Goal: Task Accomplishment & Management: Manage account settings

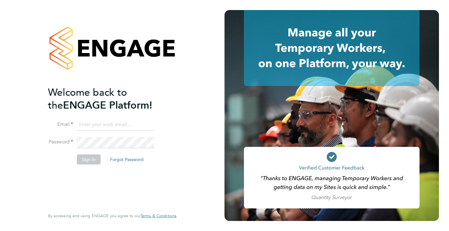
type input "Rufena.Haque@ncclondon.ac.uk"
click at [91, 160] on button "Sign In" at bounding box center [89, 159] width 24 height 10
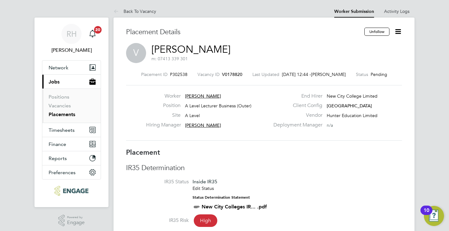
click at [399, 32] on icon at bounding box center [399, 32] width 8 height 8
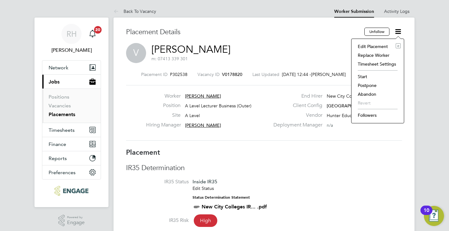
click at [365, 75] on li "Start" at bounding box center [378, 76] width 46 height 9
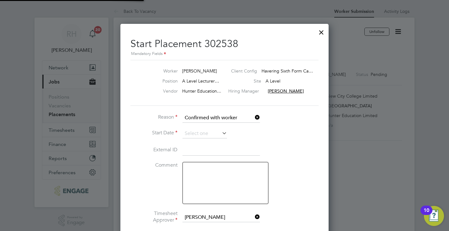
scroll to position [3, 3]
click at [210, 134] on input at bounding box center [205, 133] width 45 height 9
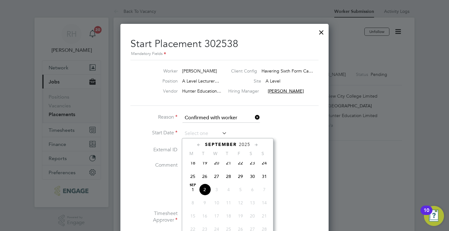
click at [205, 192] on span "2" at bounding box center [205, 190] width 12 height 12
type input "02 Sep 2025"
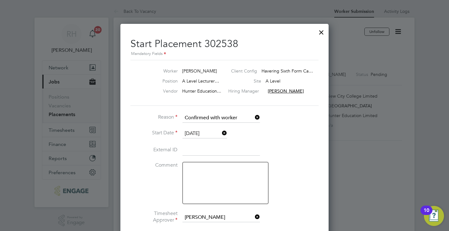
click at [226, 185] on textarea at bounding box center [226, 183] width 86 height 42
type textarea "Actual start date 03/09"
click at [296, 155] on li "External ID" at bounding box center [225, 154] width 188 height 18
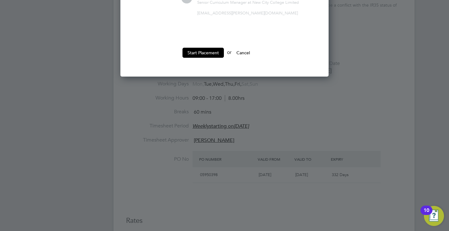
click at [215, 192] on div at bounding box center [224, 115] width 449 height 231
click at [198, 52] on button "Start Placement" at bounding box center [203, 53] width 41 height 10
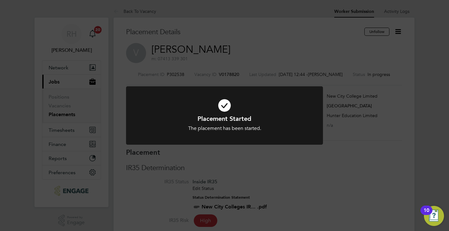
click at [225, 73] on div "Placement Started The placement has been started. Cancel Okay" at bounding box center [224, 115] width 449 height 231
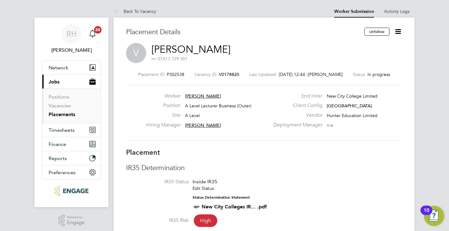
click at [225, 73] on span "V0178820" at bounding box center [229, 75] width 20 height 6
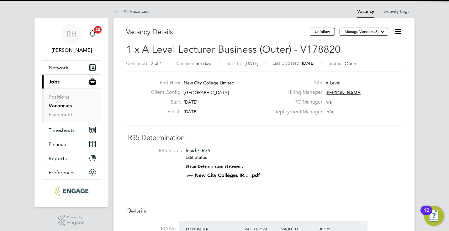
click at [397, 32] on icon at bounding box center [399, 32] width 8 height 8
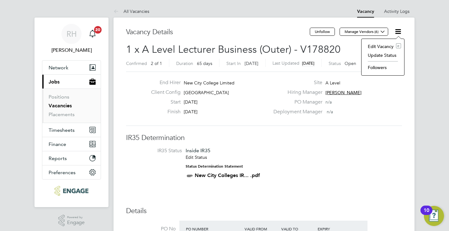
click at [388, 56] on li "Update Status" at bounding box center [383, 55] width 36 height 9
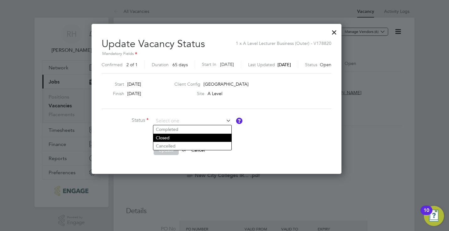
click at [175, 136] on li "Closed" at bounding box center [192, 138] width 78 height 8
type input "Closed"
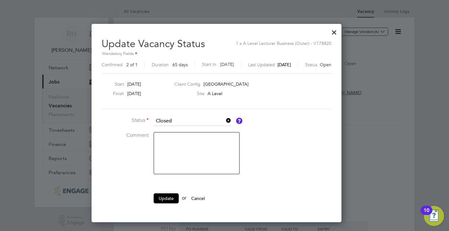
click at [175, 136] on textarea at bounding box center [197, 153] width 86 height 42
type textarea "Filled"
click at [174, 199] on button "Update" at bounding box center [166, 198] width 25 height 10
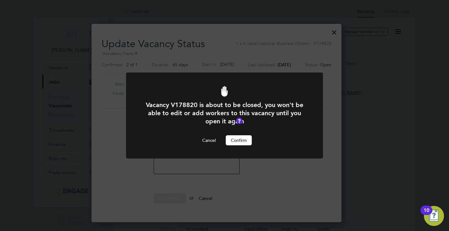
click at [243, 140] on button "Confirm" at bounding box center [239, 140] width 26 height 10
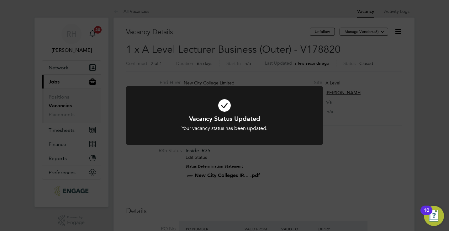
click at [247, 166] on div "Vacancy Status Updated Your vacancy status has been updated. Cancel Okay" at bounding box center [224, 115] width 449 height 231
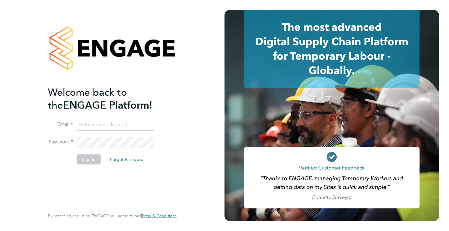
type input "Rufena.Haque@ncclondon.ac.uk"
click at [92, 158] on button "Sign In" at bounding box center [89, 159] width 24 height 10
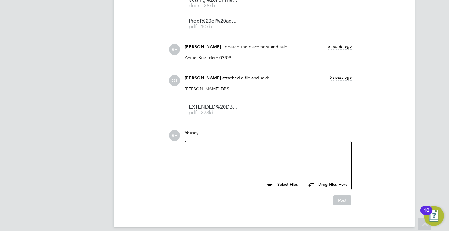
scroll to position [784, 0]
click at [218, 105] on link "EXTENDED%20DBS%20-%20SCANNED%20COPY pdf - 223kb" at bounding box center [214, 110] width 50 height 10
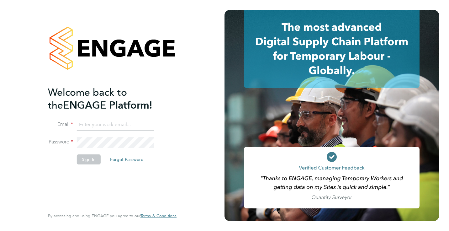
type input "[EMAIL_ADDRESS][PERSON_NAME][DOMAIN_NAME]"
click at [94, 159] on button "Sign In" at bounding box center [89, 159] width 24 height 10
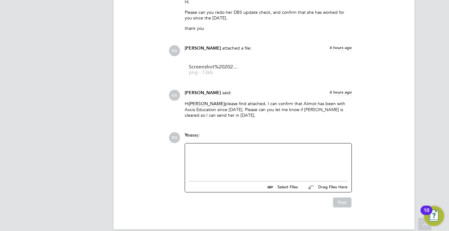
scroll to position [659, 0]
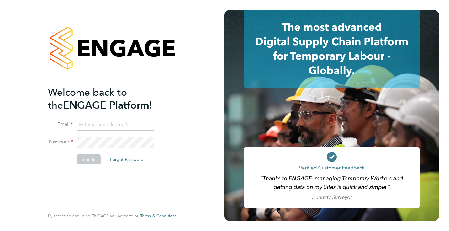
type input "Rufena.Haque@ncclondon.ac.uk"
click at [95, 159] on button "Sign In" at bounding box center [89, 159] width 24 height 10
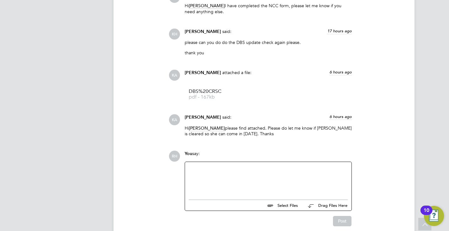
scroll to position [637, 0]
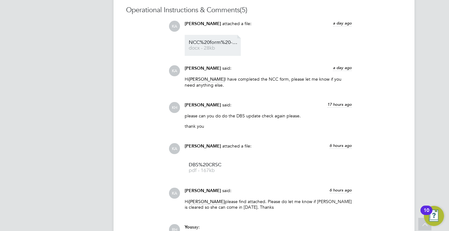
click at [210, 45] on span "NCC%20form%20-%20Diana%20" at bounding box center [214, 42] width 50 height 5
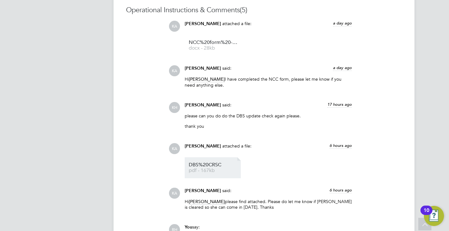
click at [197, 162] on li "DBS%20CRSC pdf - 167kb" at bounding box center [213, 167] width 56 height 21
click at [217, 167] on link "DBS%20CRSC pdf - 167kb" at bounding box center [214, 168] width 50 height 10
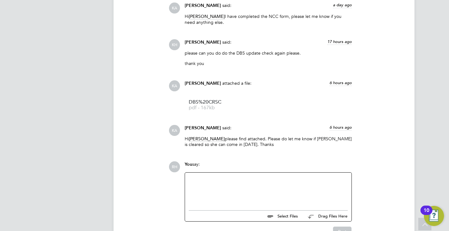
click at [238, 186] on div at bounding box center [268, 189] width 159 height 27
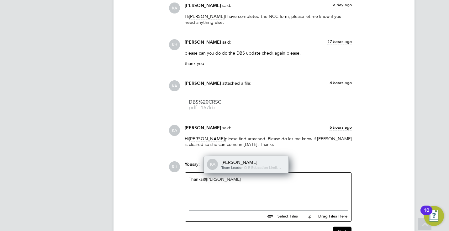
click at [236, 165] on span "Team Leader" at bounding box center [232, 167] width 21 height 5
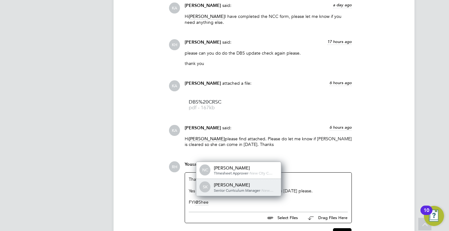
click at [236, 186] on div "Sheeba Kurian" at bounding box center [245, 185] width 63 height 6
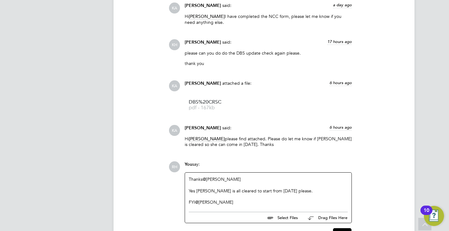
click at [375, 190] on div "RH You say: Thanks @Kira Alani ​ Yes Diana is all cleared to start from tomorro…" at bounding box center [286, 199] width 234 height 77
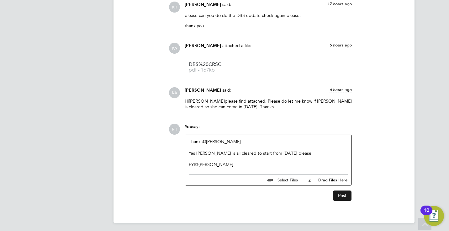
click at [341, 194] on button "Post" at bounding box center [342, 196] width 19 height 10
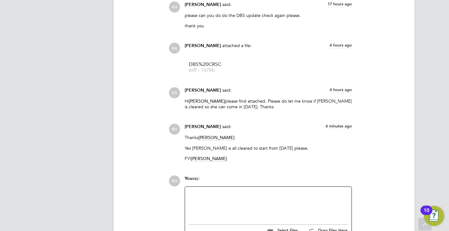
click at [398, 86] on div "KA Kira Alani attached a file: a day ago NCC%20form%20-%20Diana%20 docx - 28kb …" at bounding box center [286, 43] width 234 height 246
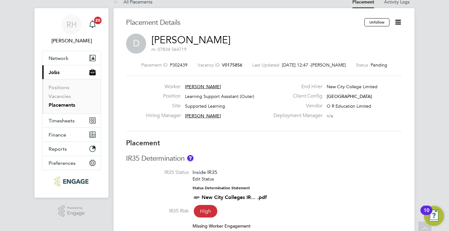
scroll to position [0, 0]
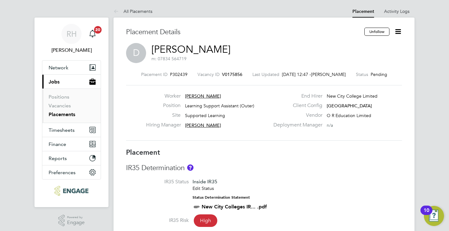
click at [399, 33] on icon at bounding box center [399, 32] width 8 height 8
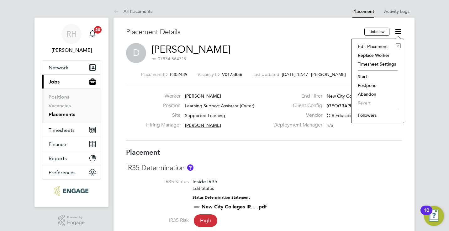
click at [365, 76] on li "Start" at bounding box center [378, 76] width 46 height 9
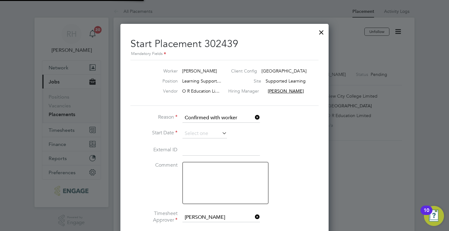
scroll to position [6, 78]
click at [239, 182] on textarea at bounding box center [226, 183] width 86 height 42
click at [209, 134] on input at bounding box center [205, 133] width 45 height 9
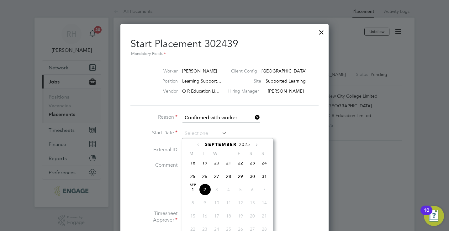
click at [204, 193] on span "2" at bounding box center [205, 190] width 12 height 12
type input "02 Sep 2025"
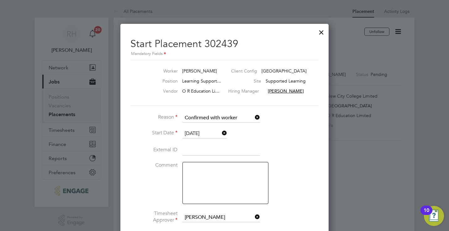
click at [209, 181] on textarea at bounding box center [226, 183] width 86 height 42
type textarea "Actual start date 03/09"
click at [297, 196] on li "Comment Actual start date 03/09" at bounding box center [225, 186] width 188 height 48
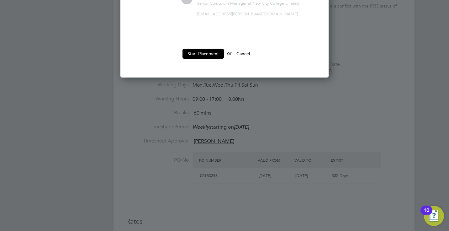
scroll to position [239, 0]
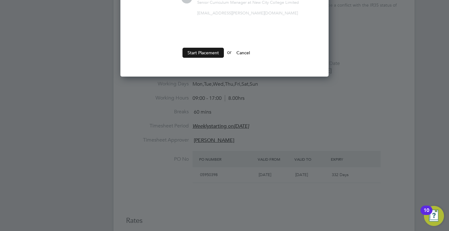
click at [212, 48] on button "Start Placement" at bounding box center [203, 53] width 41 height 10
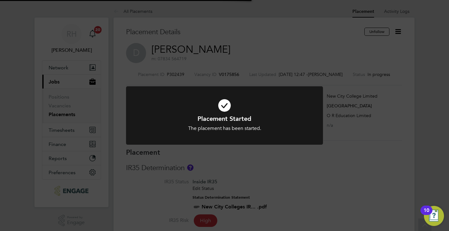
scroll to position [19, 44]
click at [224, 73] on div "Placement Started The placement has been started. Cancel Okay" at bounding box center [224, 115] width 449 height 231
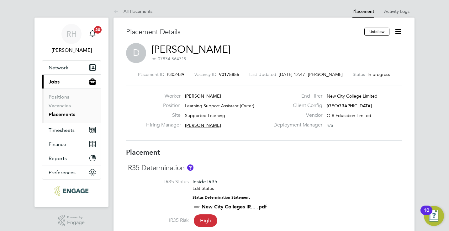
click at [224, 73] on span "V0175856" at bounding box center [229, 75] width 20 height 6
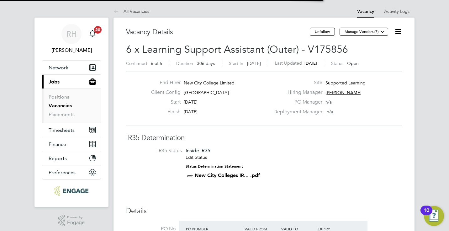
scroll to position [3, 3]
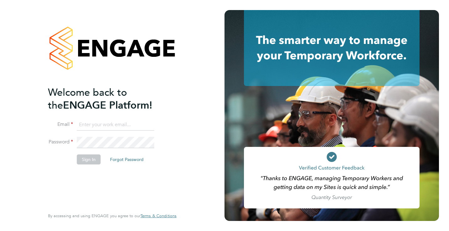
type input "[EMAIL_ADDRESS][PERSON_NAME][DOMAIN_NAME]"
click at [88, 160] on button "Sign In" at bounding box center [89, 159] width 24 height 10
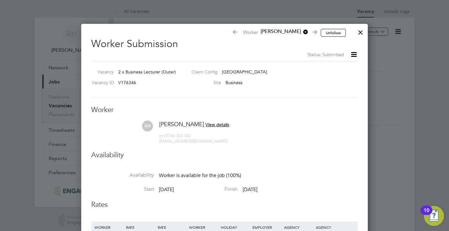
click at [341, 139] on li "[PERSON_NAME] [PERSON_NAME] View details m: 07746 324 342 [EMAIL_ADDRESS][DOMAI…" at bounding box center [224, 136] width 267 height 30
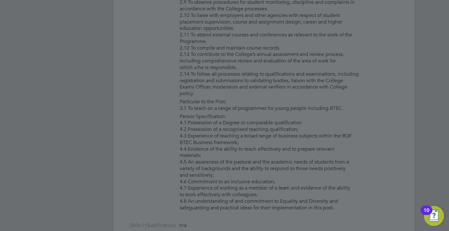
click at [398, 97] on div at bounding box center [224, 115] width 449 height 231
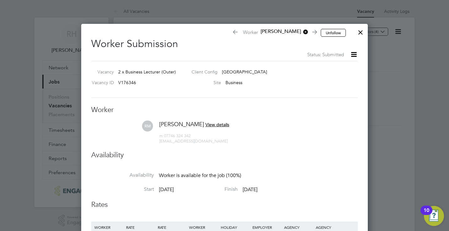
click at [360, 33] on div at bounding box center [360, 30] width 11 height 11
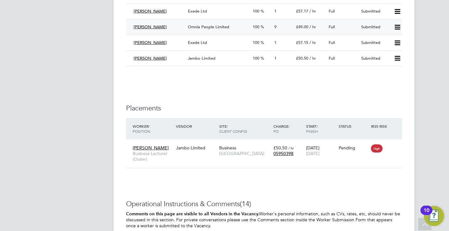
click at [220, 28] on span "Omnia People Limited" at bounding box center [208, 26] width 41 height 5
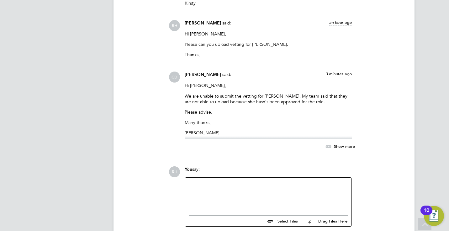
click at [314, 189] on div at bounding box center [268, 194] width 159 height 27
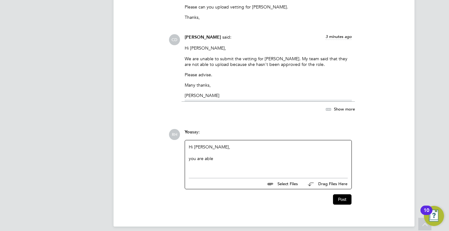
click at [311, 156] on div "you are able" at bounding box center [268, 159] width 159 height 6
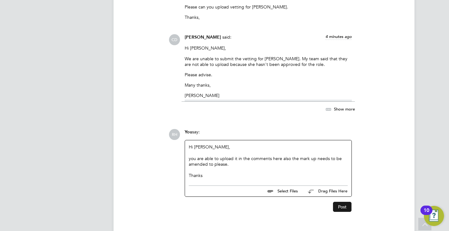
click at [349, 202] on button "Post" at bounding box center [342, 207] width 19 height 10
